Goal: Task Accomplishment & Management: Manage account settings

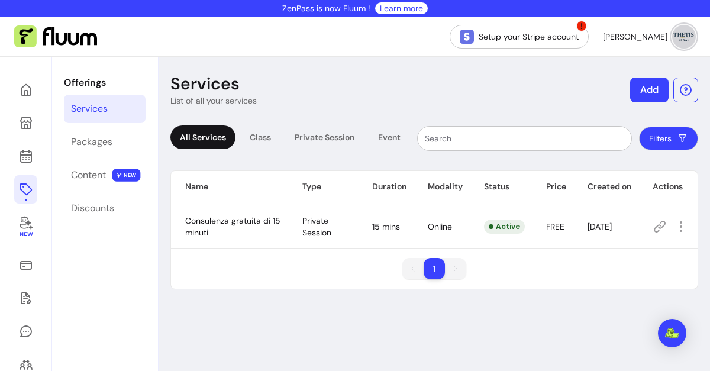
click at [227, 229] on td "Consulenza gratuita di 15 minuti" at bounding box center [229, 226] width 117 height 43
click at [554, 217] on td "FREE" at bounding box center [552, 226] width 41 height 43
click at [675, 227] on icon "button" at bounding box center [681, 226] width 14 height 14
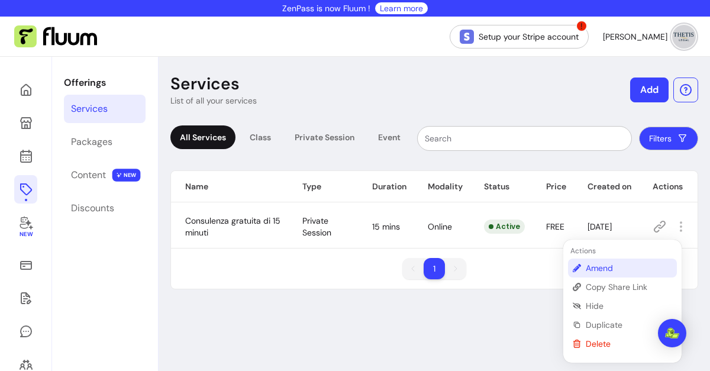
click at [580, 271] on li "Amend" at bounding box center [622, 268] width 109 height 19
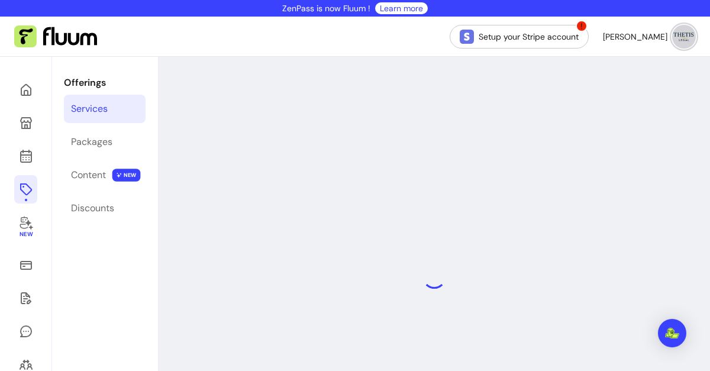
select select "**"
select select "***"
select select "****"
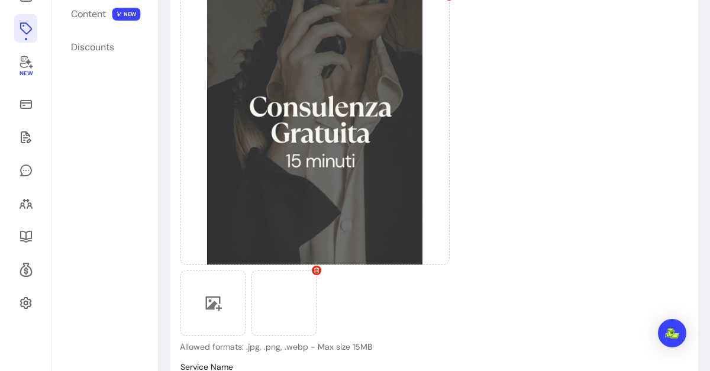
scroll to position [226, 0]
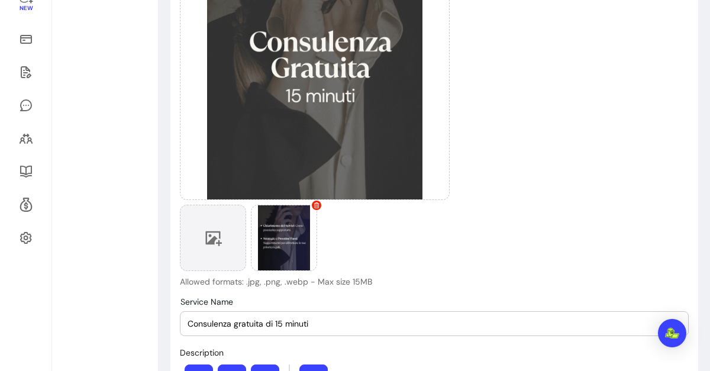
click at [211, 236] on icon at bounding box center [214, 238] width 17 height 15
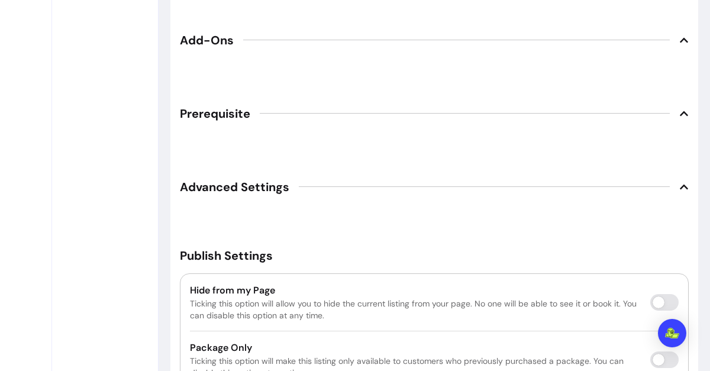
scroll to position [1828, 0]
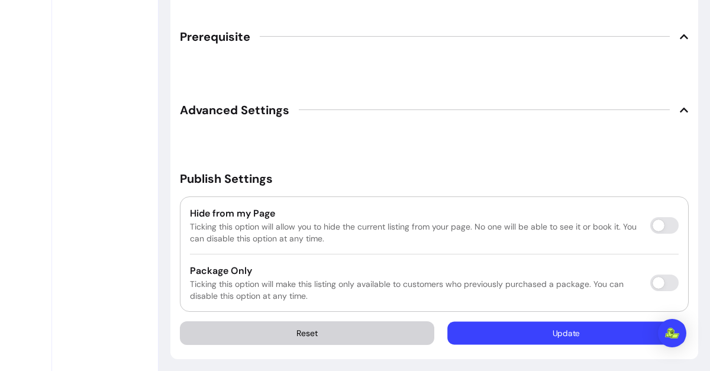
click at [547, 328] on button "Update" at bounding box center [566, 332] width 237 height 23
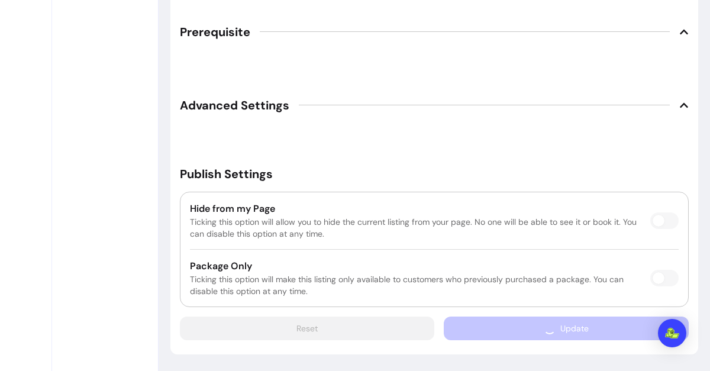
scroll to position [1795, 0]
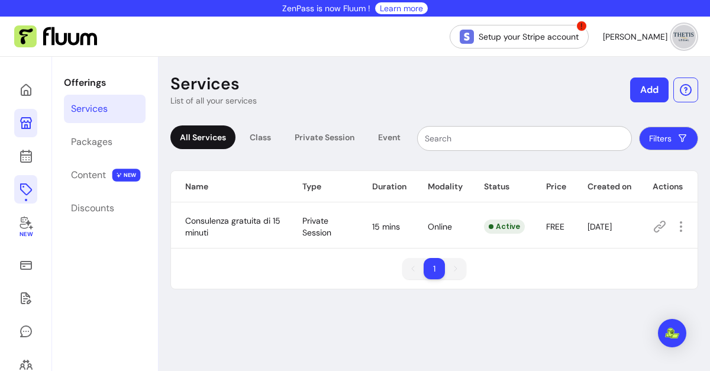
click at [26, 119] on icon at bounding box center [26, 123] width 14 height 14
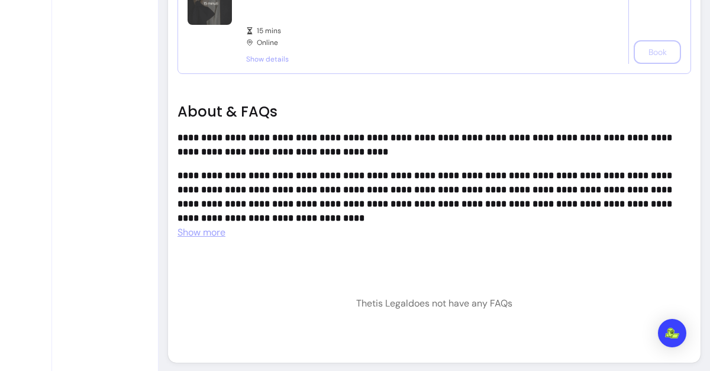
scroll to position [575, 0]
click at [203, 236] on span "Show more" at bounding box center [201, 232] width 48 height 12
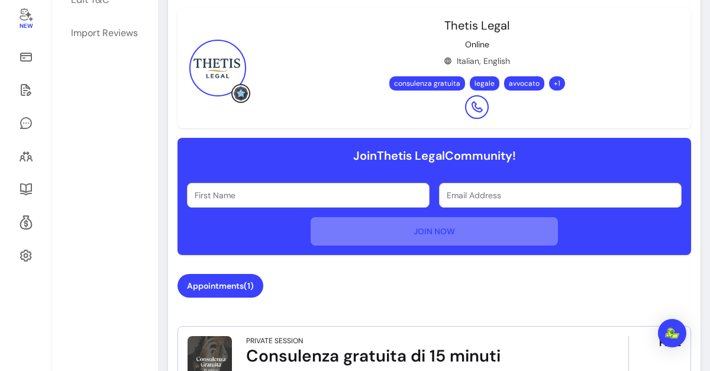
scroll to position [350, 0]
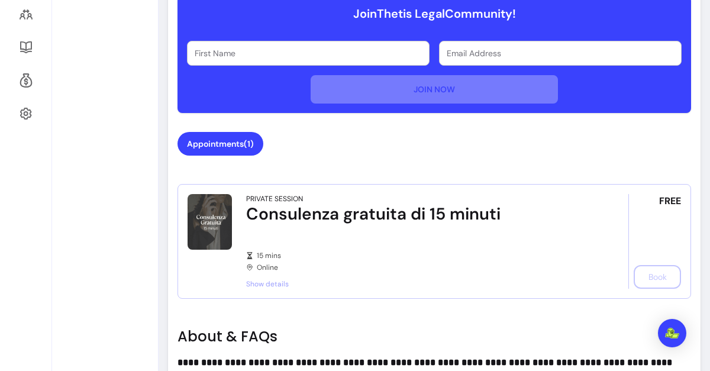
click at [416, 212] on div "Consulenza gratuita di 15 minuti" at bounding box center [420, 214] width 349 height 21
click at [235, 153] on button "Appointments ( 1 )" at bounding box center [220, 144] width 83 height 23
click at [215, 141] on button "Appointments ( 1 )" at bounding box center [220, 144] width 86 height 24
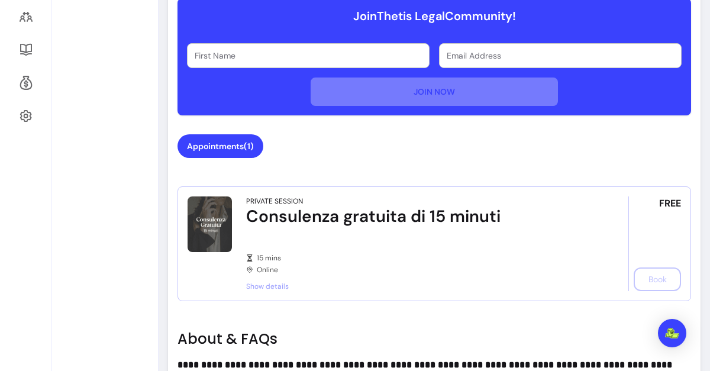
scroll to position [347, 0]
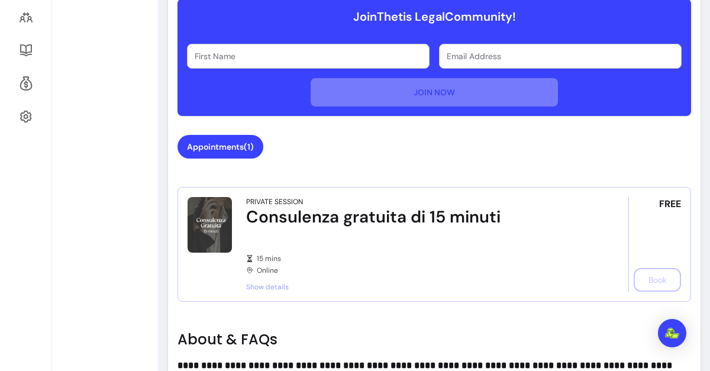
click at [262, 288] on span "Show details" at bounding box center [420, 286] width 349 height 9
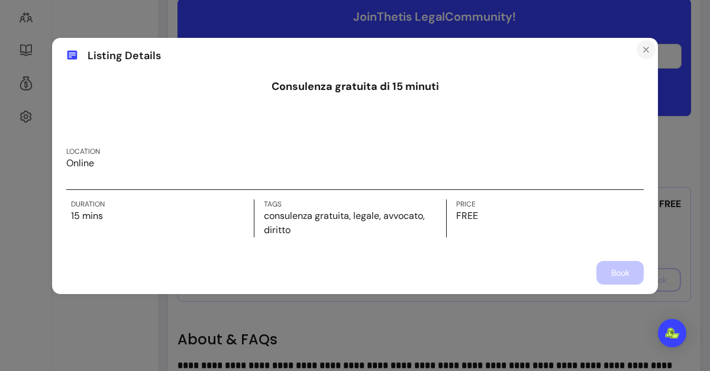
click at [648, 54] on icon "Close" at bounding box center [645, 49] width 9 height 9
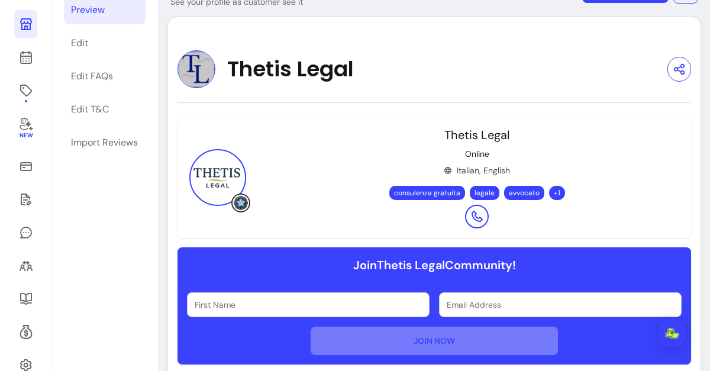
scroll to position [96, 0]
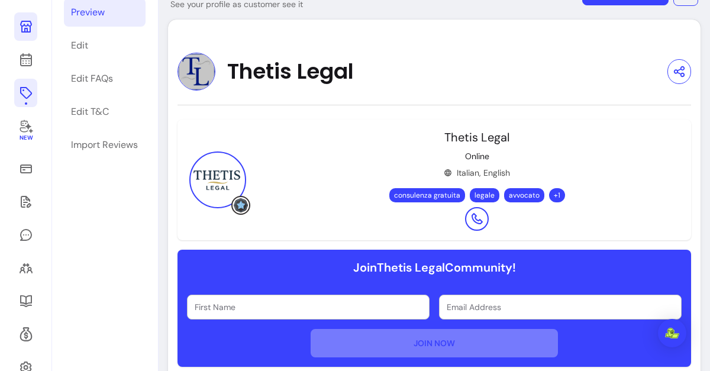
click at [25, 94] on icon at bounding box center [26, 93] width 14 height 14
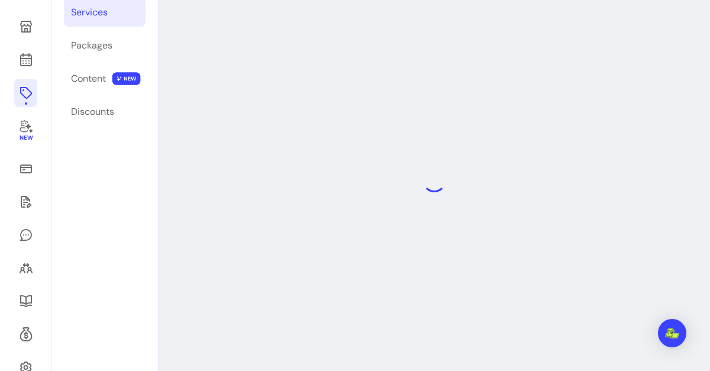
scroll to position [57, 0]
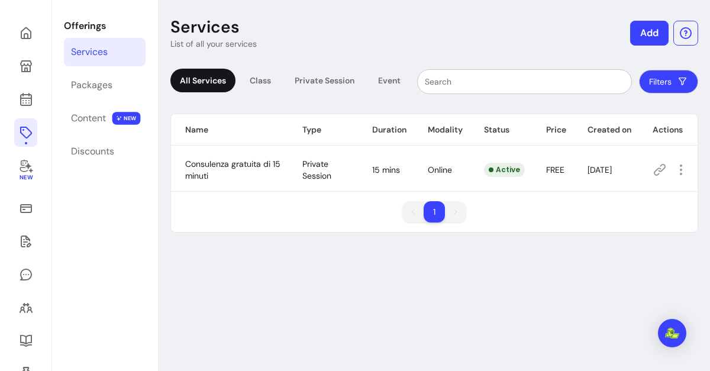
click at [653, 165] on icon at bounding box center [660, 170] width 14 height 14
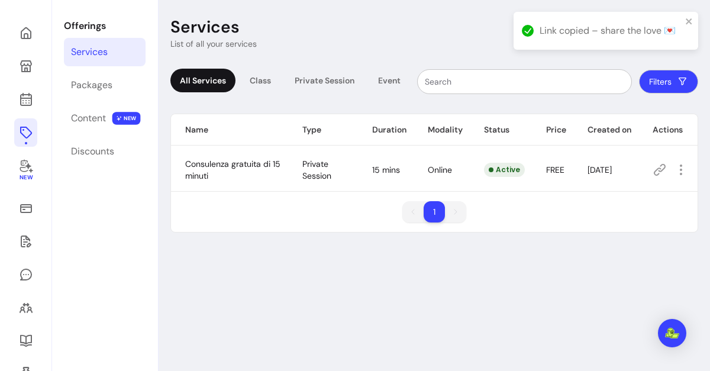
click at [230, 172] on td "Consulenza gratuita di 15 minuti" at bounding box center [229, 170] width 117 height 43
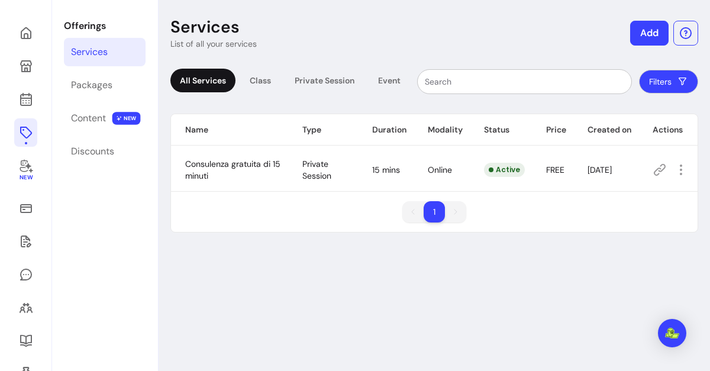
click at [434, 212] on li "1" at bounding box center [434, 211] width 21 height 21
click at [477, 253] on div "Services List of all your services Add All Services Class Private Session Event…" at bounding box center [434, 220] width 551 height 440
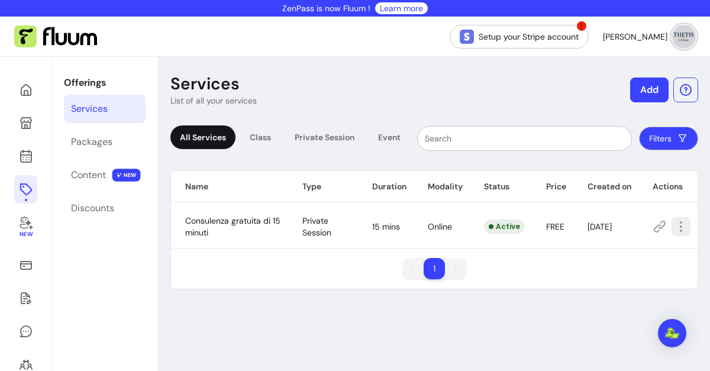
click at [674, 232] on icon "button" at bounding box center [681, 226] width 14 height 14
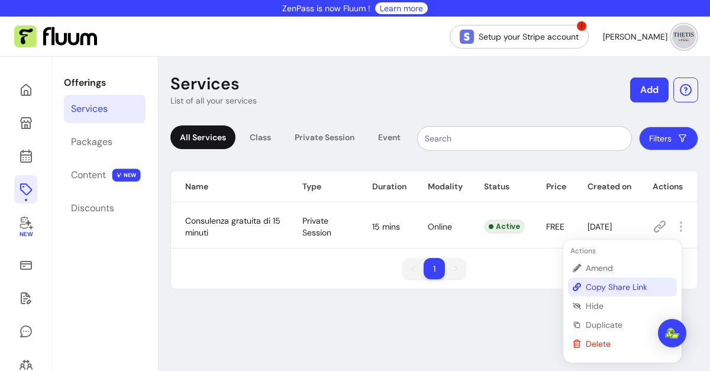
click at [590, 277] on li "Copy Share Link" at bounding box center [622, 286] width 109 height 19
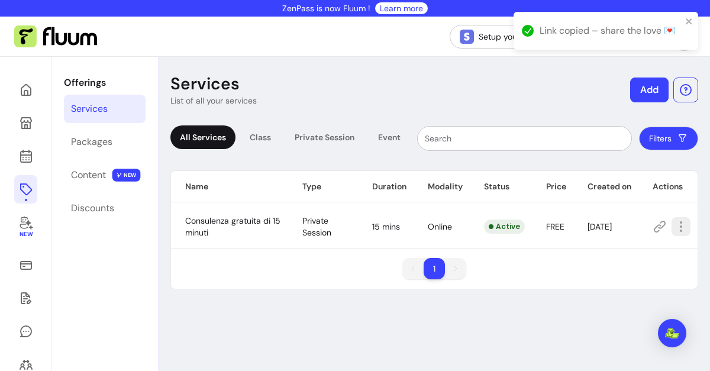
click at [674, 223] on icon "button" at bounding box center [681, 226] width 14 height 14
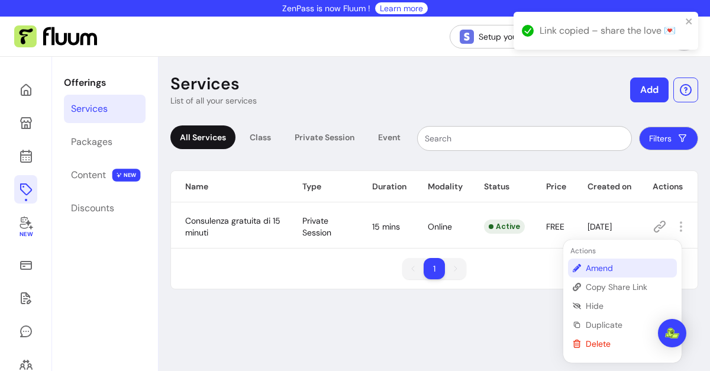
click at [592, 264] on span "Amend" at bounding box center [629, 268] width 86 height 12
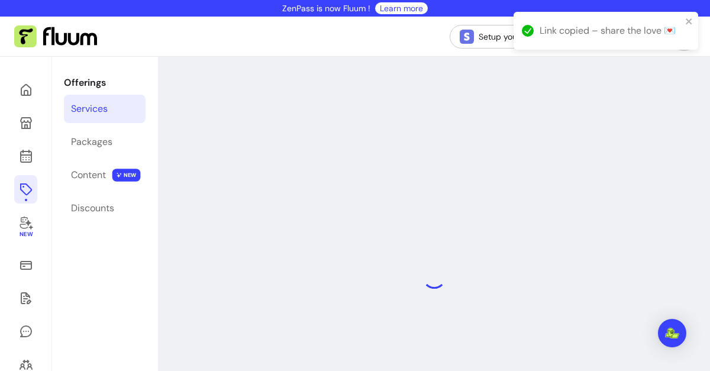
select select "**"
select select "***"
select select "****"
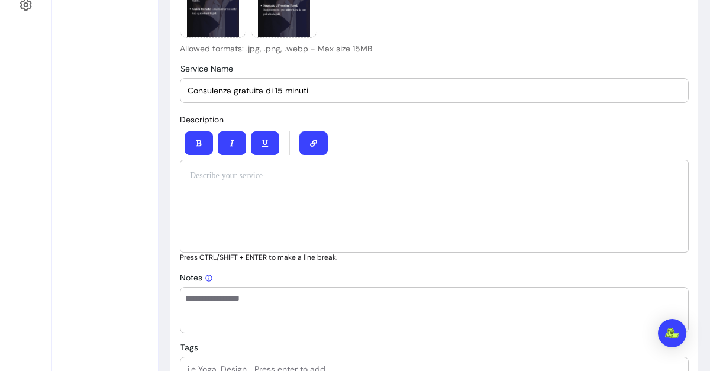
scroll to position [460, 0]
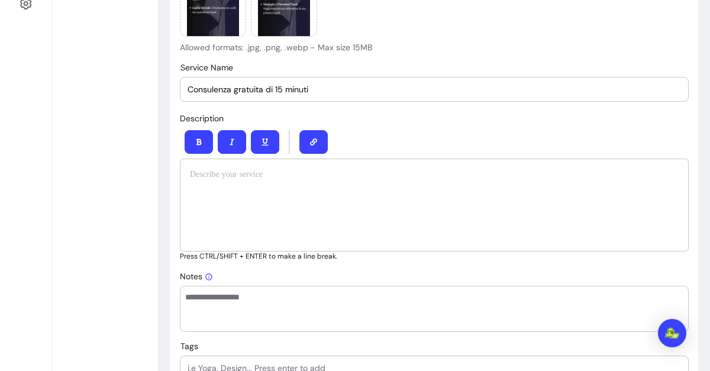
click at [286, 182] on div at bounding box center [434, 205] width 509 height 93
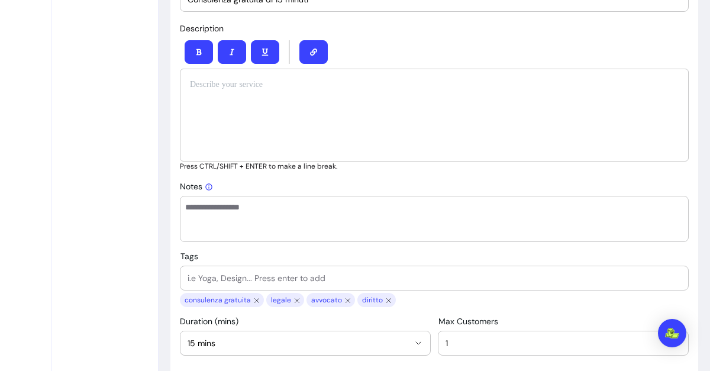
scroll to position [556, 0]
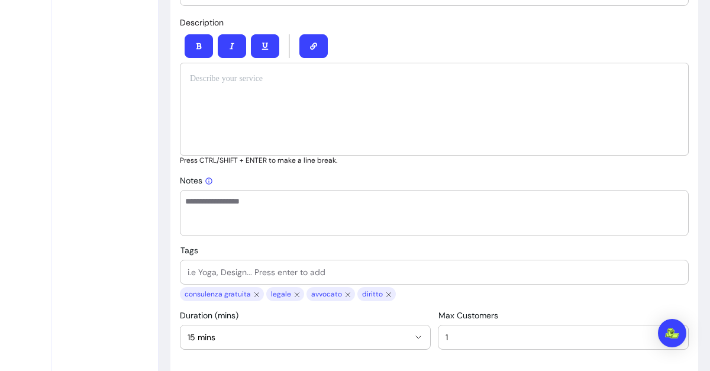
click at [241, 205] on textarea "Notes" at bounding box center [434, 212] width 498 height 35
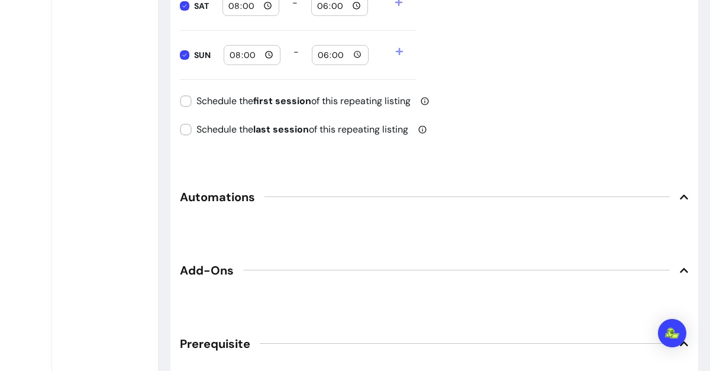
scroll to position [1528, 0]
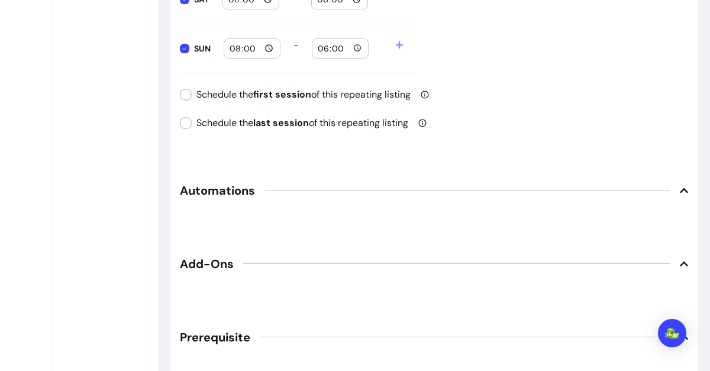
click at [680, 188] on icon at bounding box center [684, 190] width 8 height 5
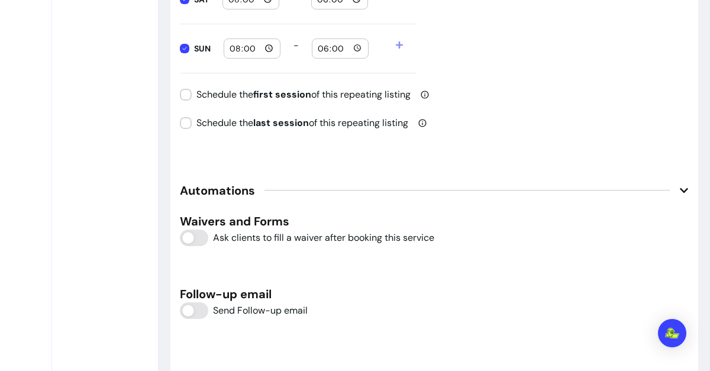
click at [680, 188] on icon at bounding box center [684, 190] width 8 height 5
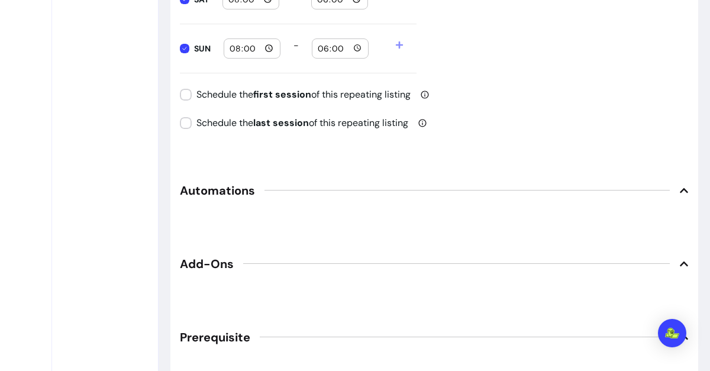
click at [680, 188] on icon at bounding box center [684, 190] width 8 height 5
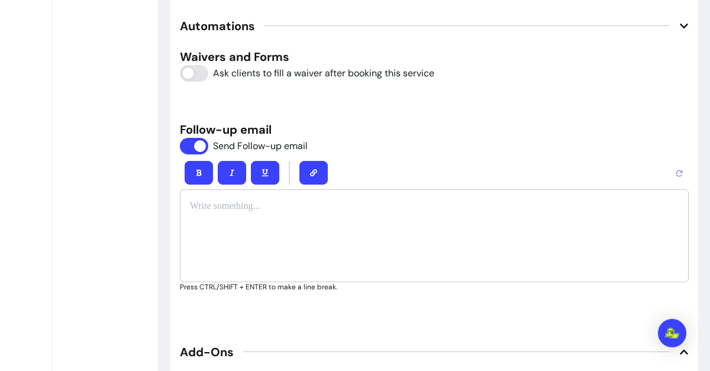
scroll to position [1692, 0]
click at [246, 208] on p at bounding box center [434, 207] width 489 height 14
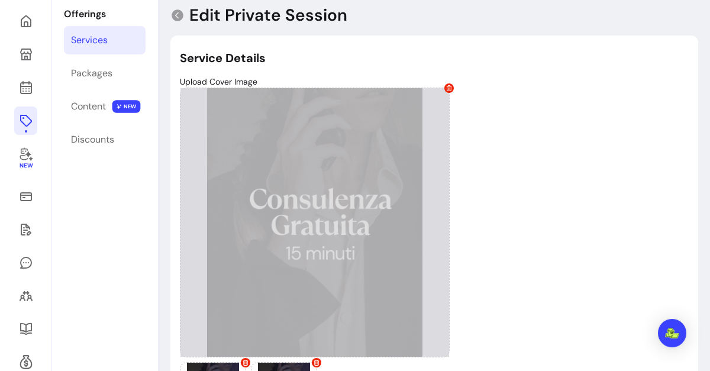
scroll to position [76, 0]
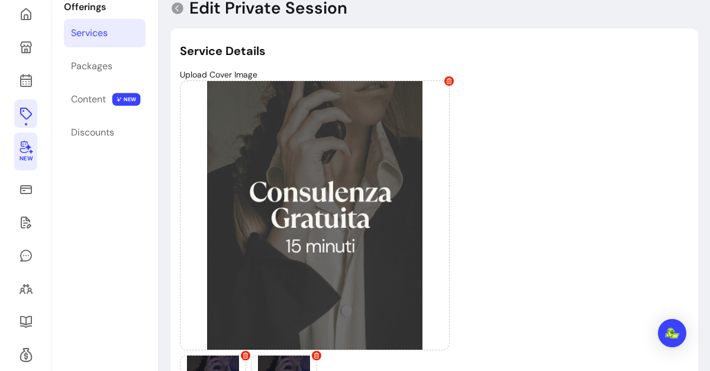
click at [19, 146] on icon at bounding box center [26, 147] width 14 height 14
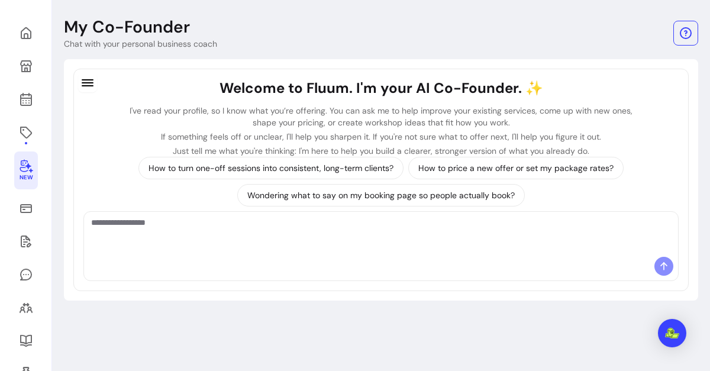
scroll to position [125, 0]
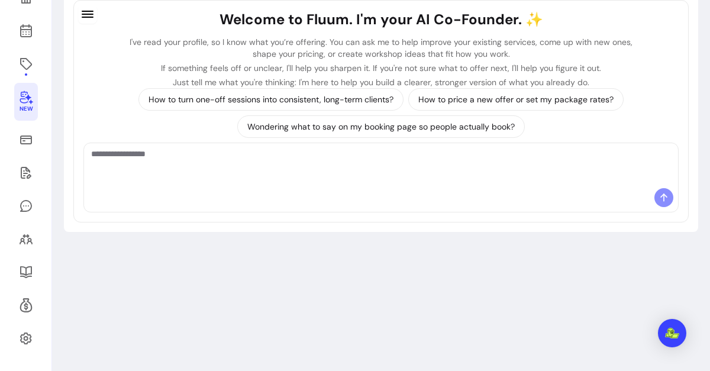
click at [232, 159] on textarea "Ask me anything..." at bounding box center [381, 165] width 580 height 35
type textarea "**********"
